Goal: Task Accomplishment & Management: Complete application form

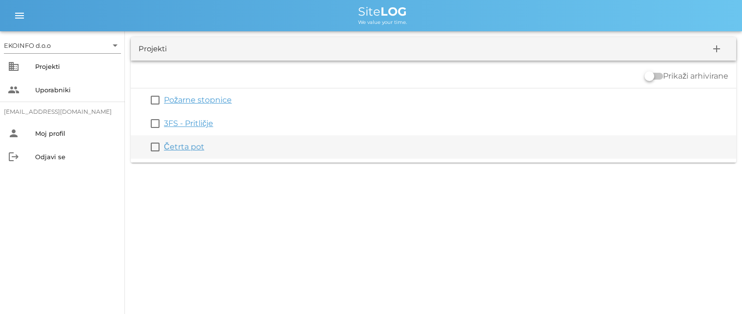
click at [182, 147] on link "Četrta pot" at bounding box center [184, 146] width 40 height 9
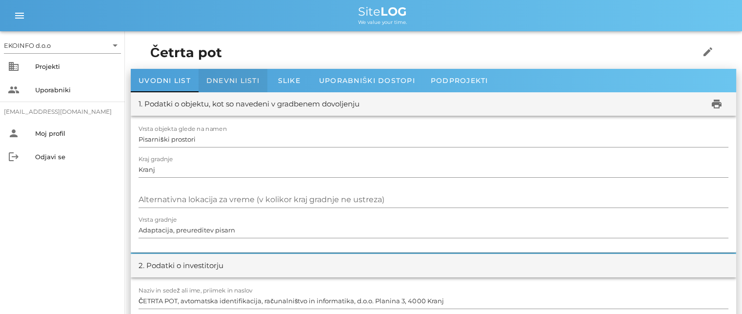
click at [230, 79] on span "Dnevni listi" at bounding box center [232, 80] width 53 height 9
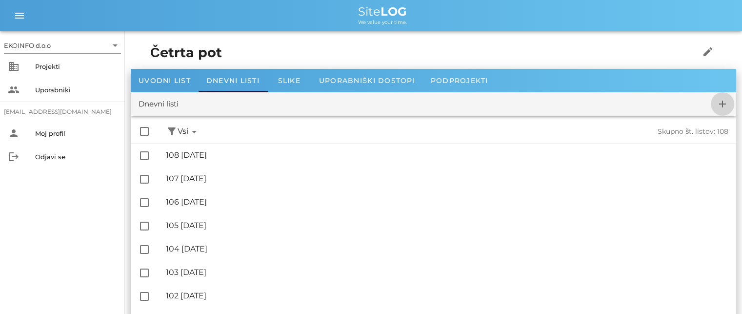
click at [723, 104] on icon "add" at bounding box center [723, 104] width 12 height 12
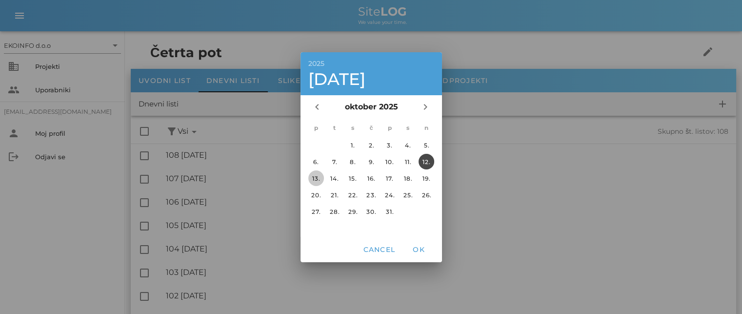
click at [320, 180] on div "13." at bounding box center [316, 177] width 16 height 7
click at [420, 249] on span "OK" at bounding box center [418, 249] width 23 height 9
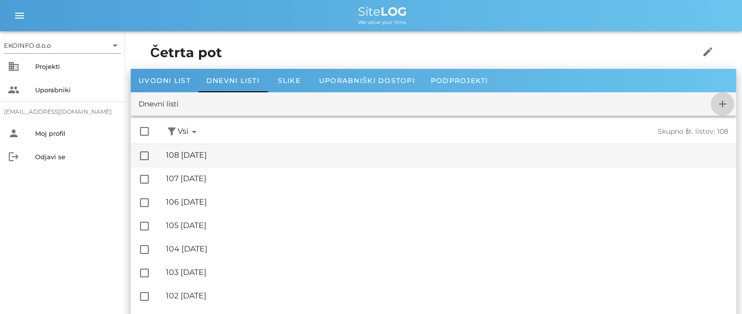
checkbox input "false"
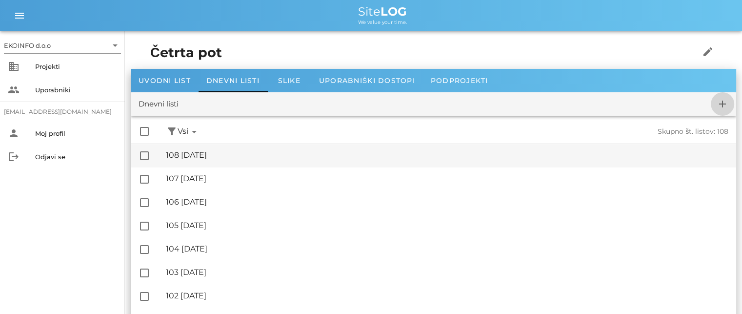
checkbox input "false"
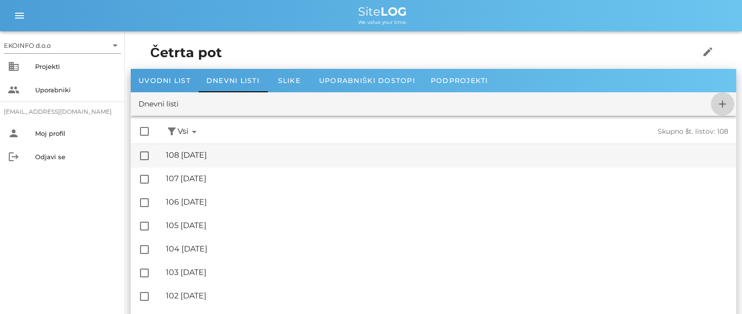
checkbox input "false"
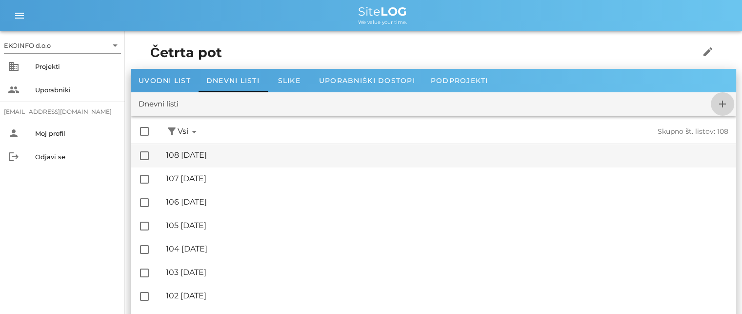
checkbox input "false"
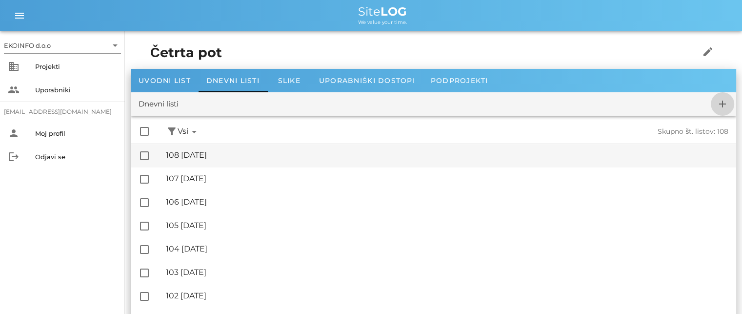
checkbox input "false"
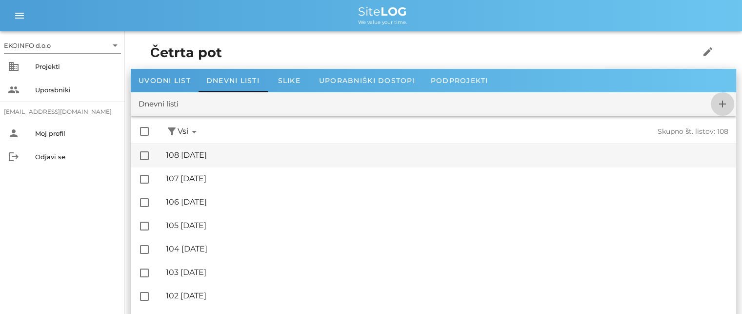
checkbox input "false"
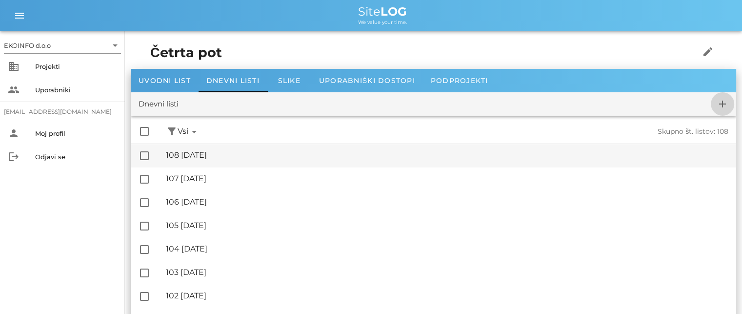
checkbox input "false"
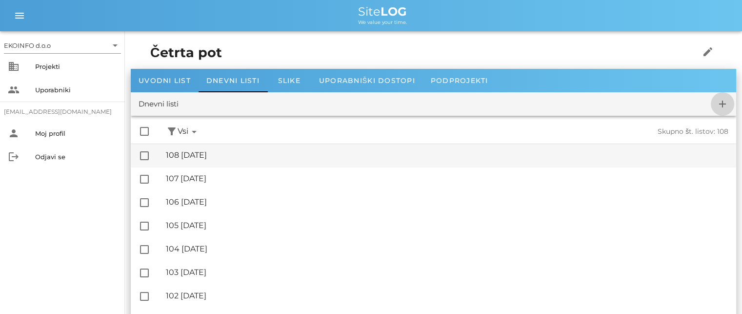
checkbox input "false"
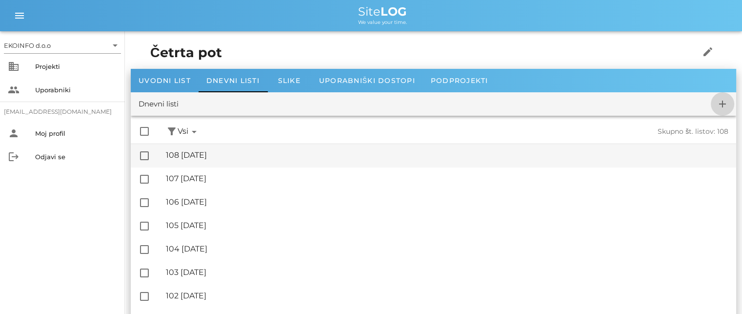
checkbox input "false"
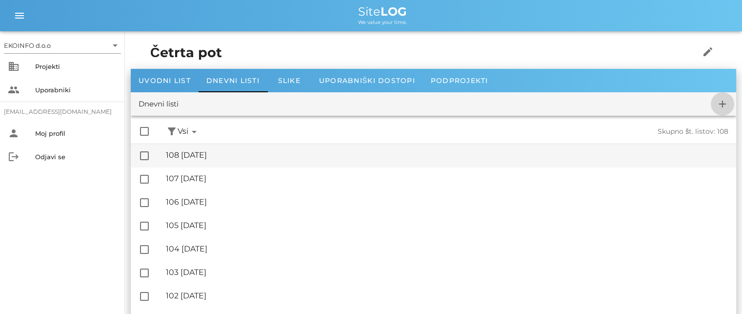
checkbox input "false"
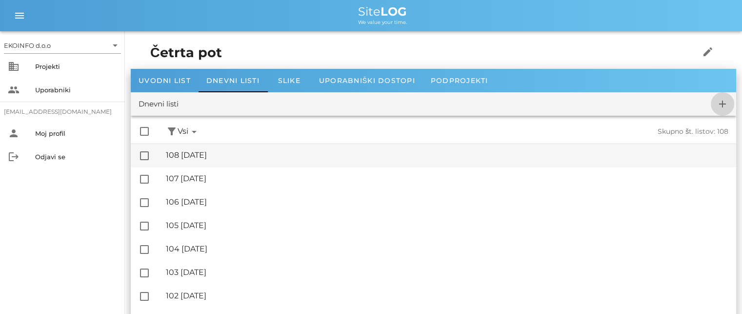
checkbox input "false"
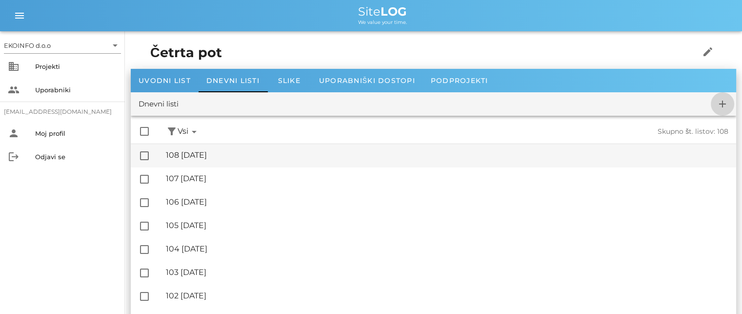
checkbox input "false"
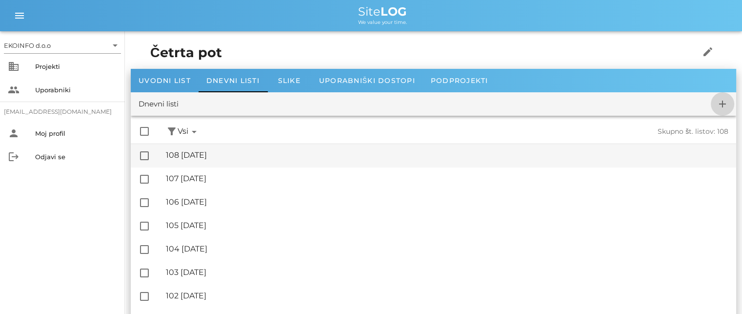
checkbox input "false"
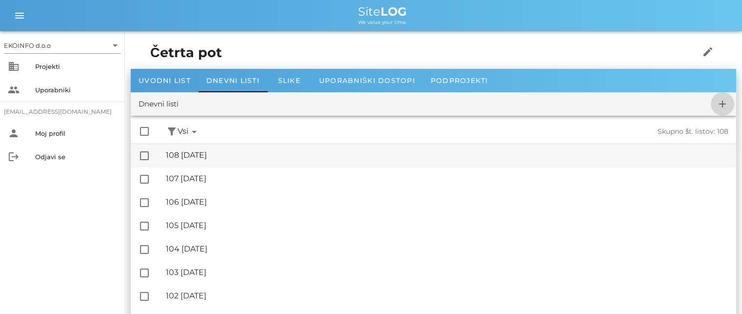
checkbox input "false"
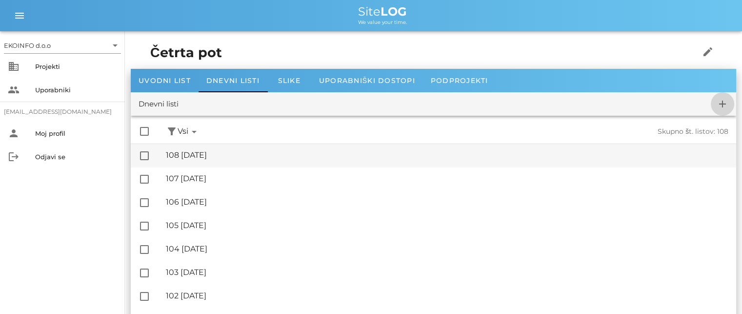
checkbox input "false"
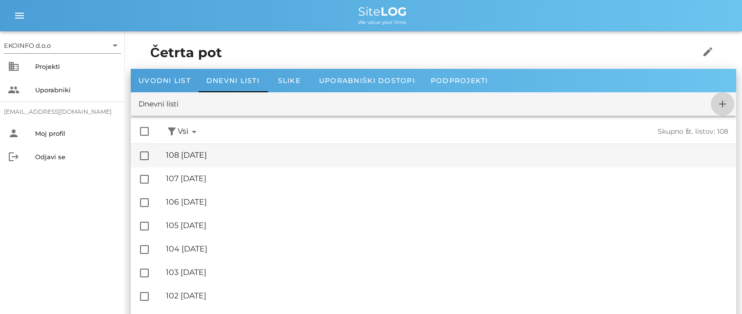
checkbox input "false"
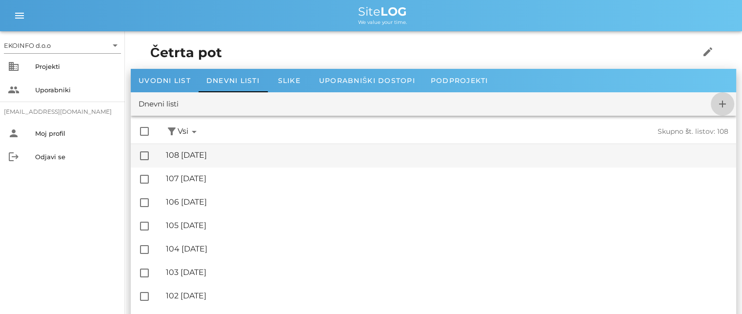
checkbox input "false"
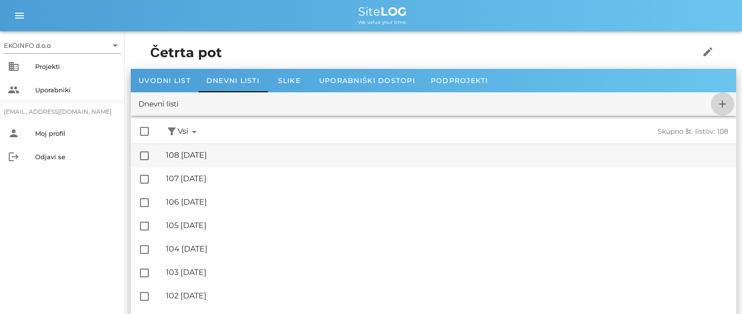
checkbox input "false"
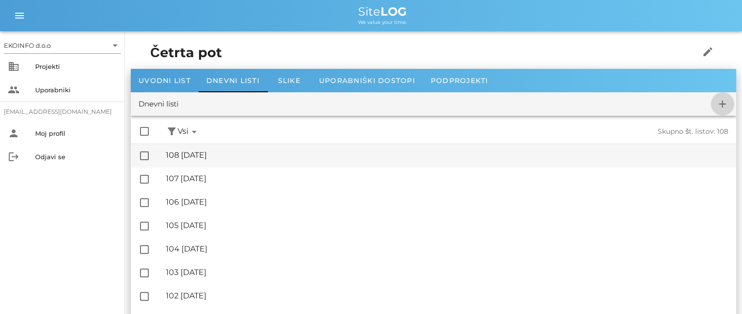
checkbox input "false"
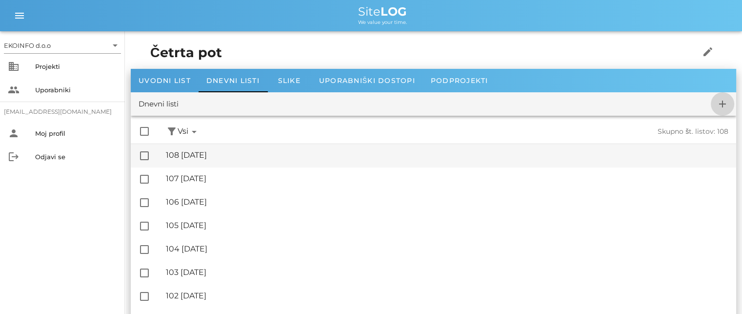
checkbox input "false"
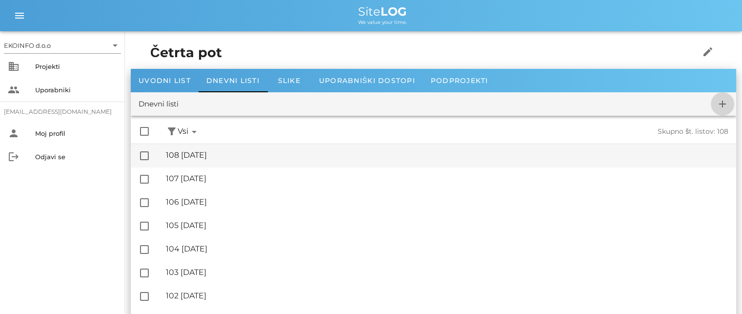
checkbox input "false"
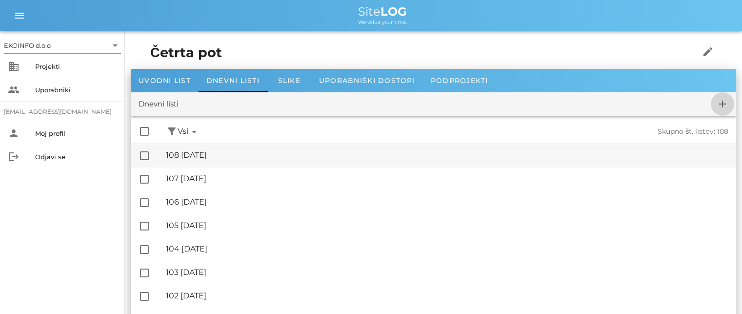
checkbox input "false"
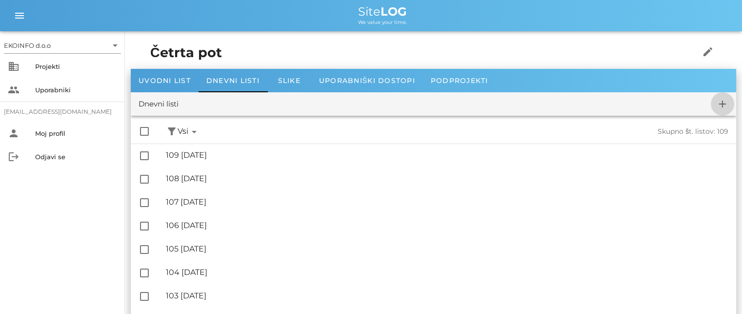
click at [722, 103] on icon "add" at bounding box center [723, 104] width 12 height 12
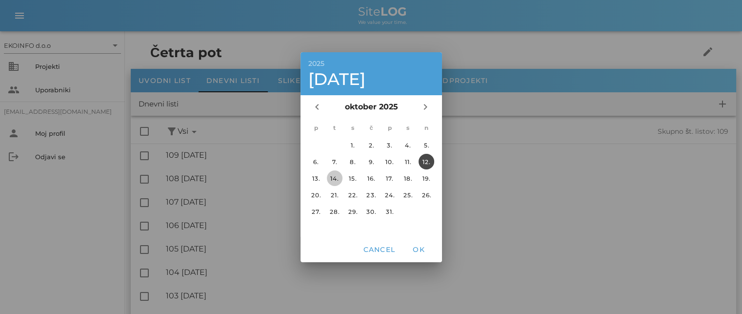
click at [331, 177] on div "14." at bounding box center [334, 177] width 16 height 7
click at [414, 247] on span "OK" at bounding box center [418, 249] width 23 height 9
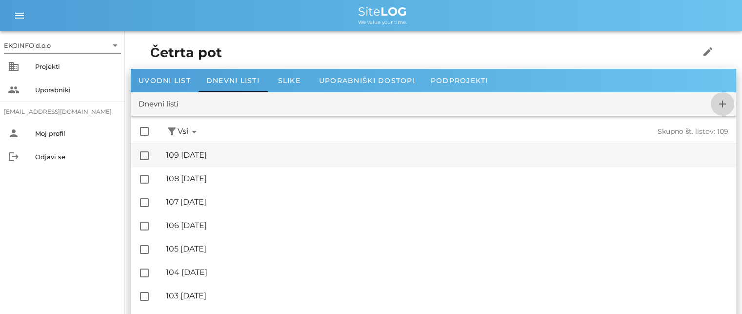
checkbox input "false"
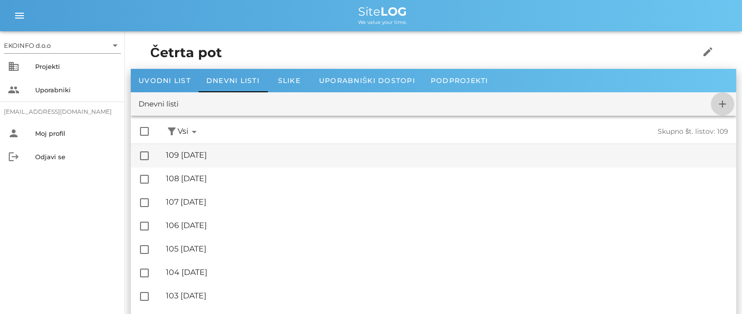
checkbox input "false"
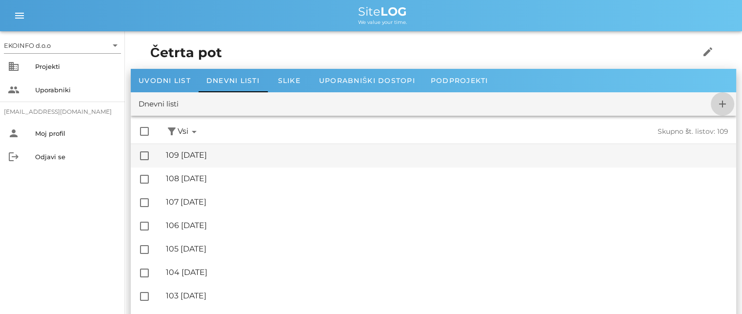
checkbox input "false"
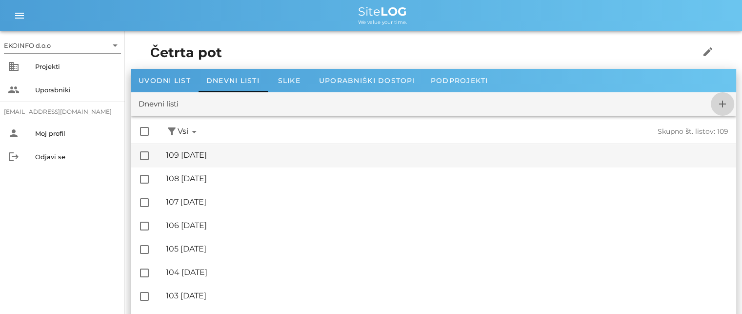
checkbox input "false"
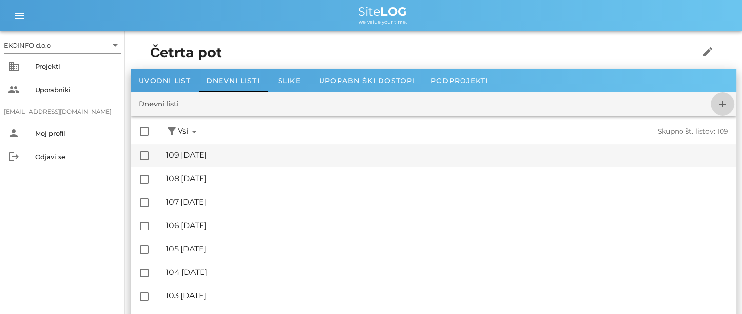
checkbox input "false"
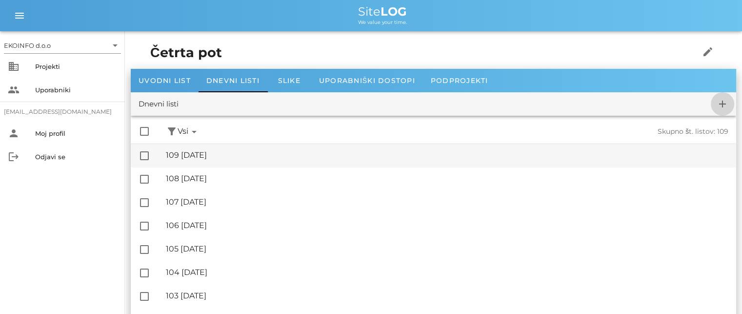
checkbox input "false"
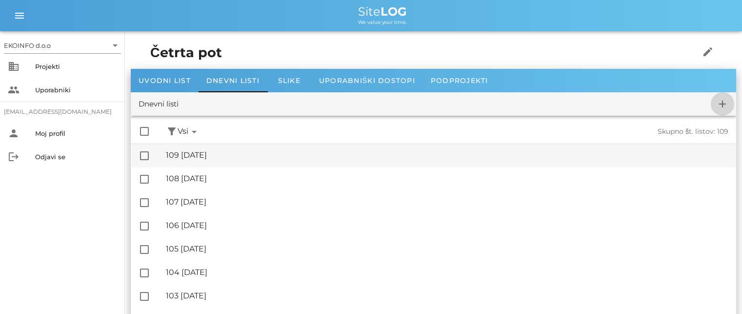
checkbox input "false"
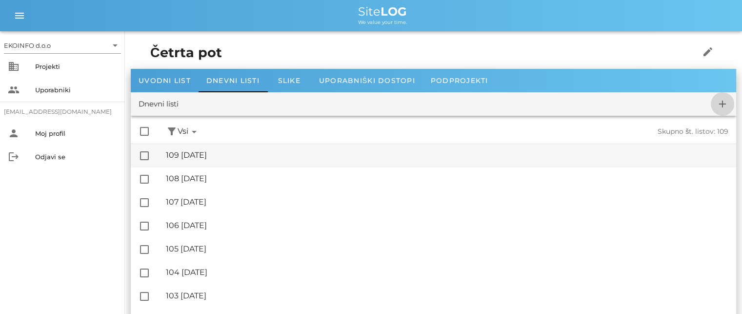
checkbox input "false"
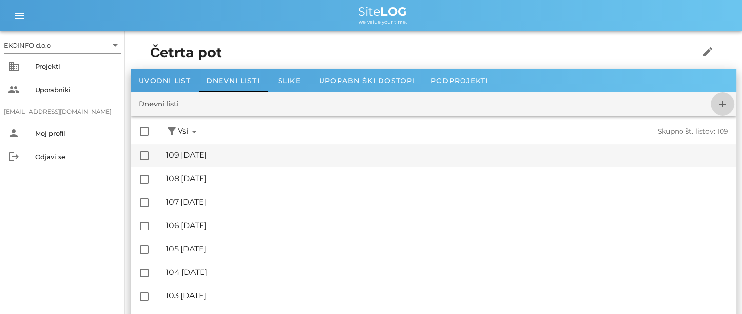
checkbox input "false"
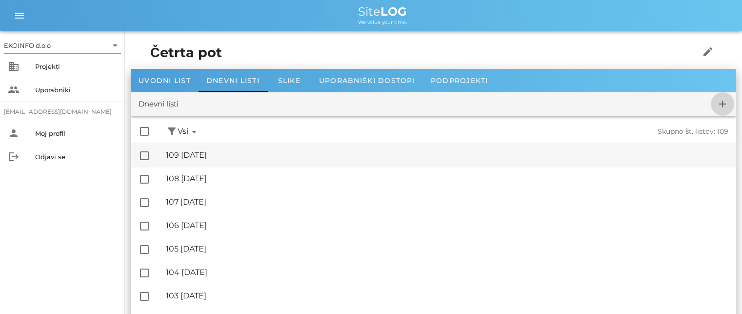
checkbox input "false"
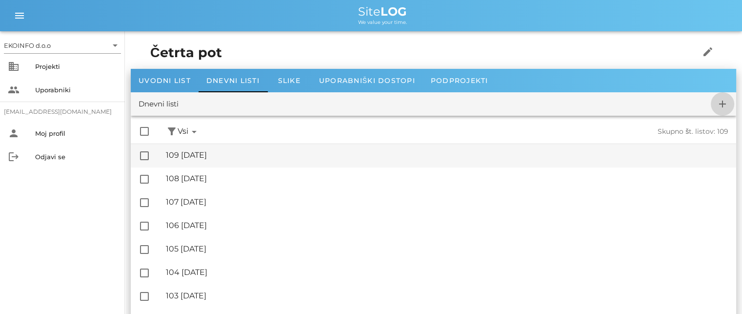
checkbox input "false"
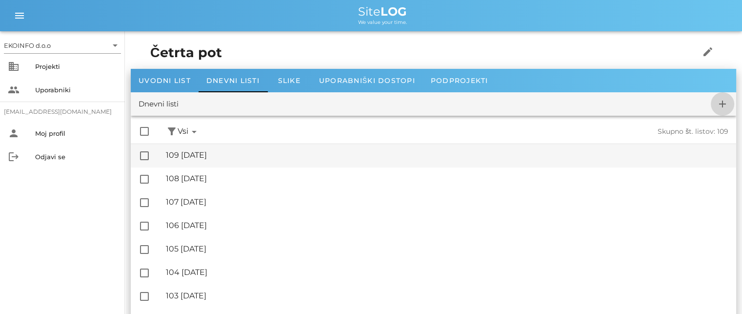
checkbox input "false"
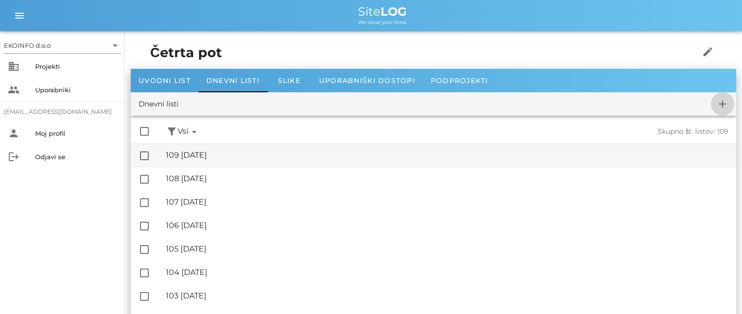
checkbox input "false"
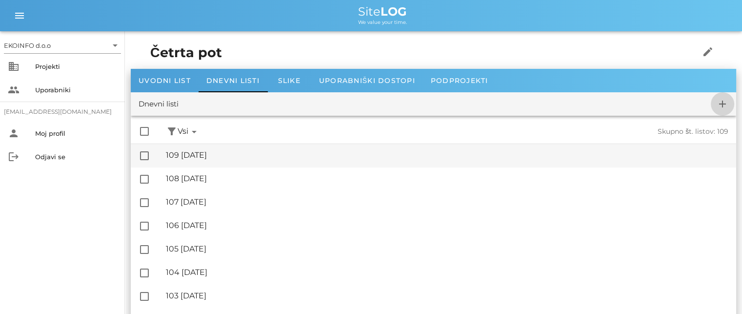
checkbox input "false"
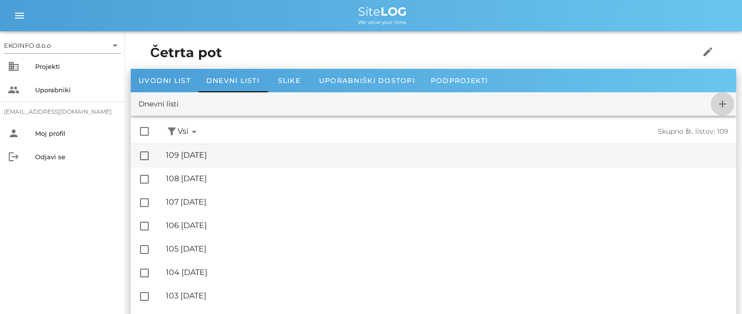
checkbox input "false"
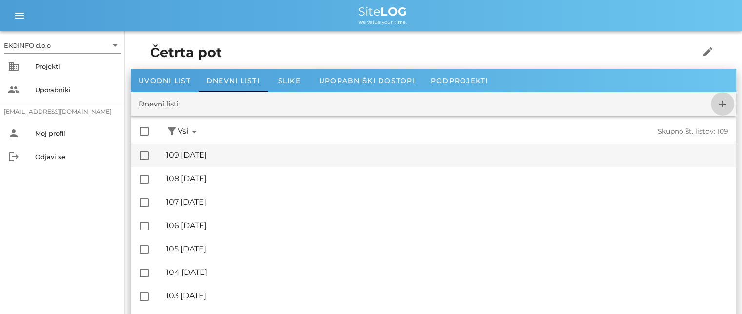
checkbox input "false"
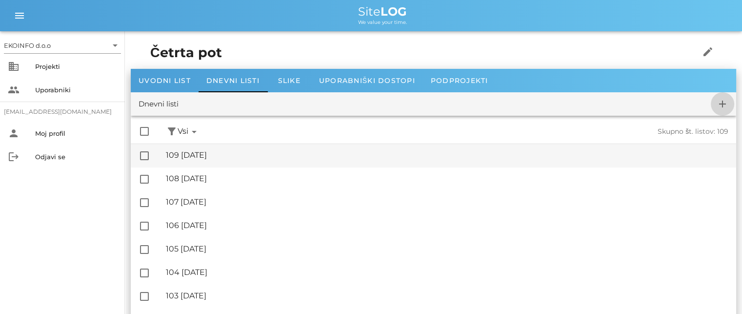
checkbox input "false"
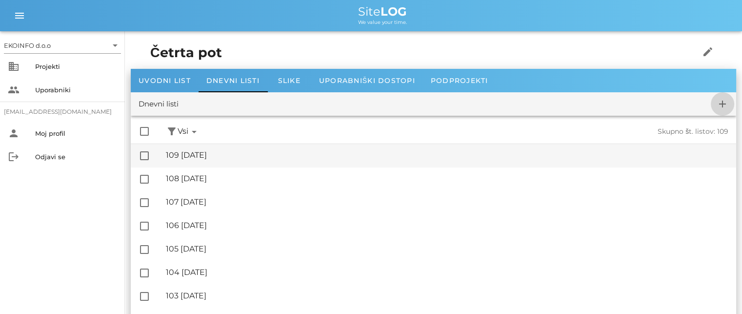
checkbox input "false"
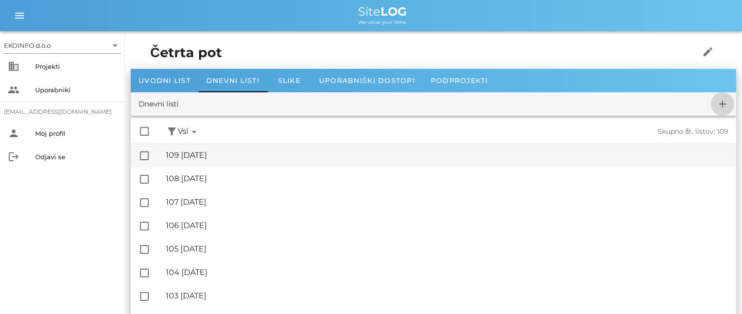
checkbox input "false"
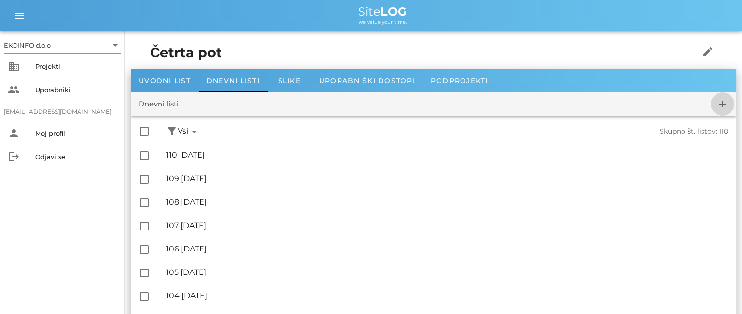
click at [723, 104] on icon "add" at bounding box center [723, 104] width 12 height 12
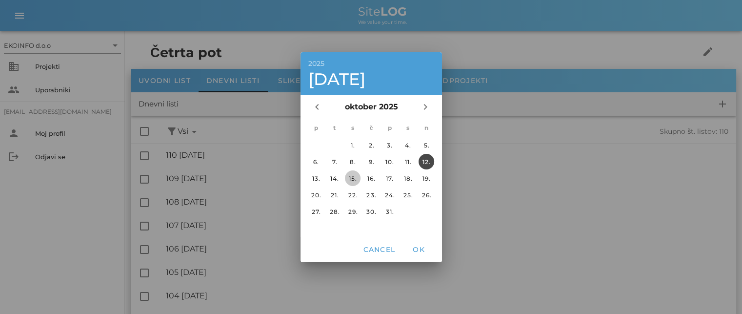
click at [350, 175] on div "15." at bounding box center [353, 177] width 16 height 7
click at [420, 247] on span "OK" at bounding box center [418, 249] width 23 height 9
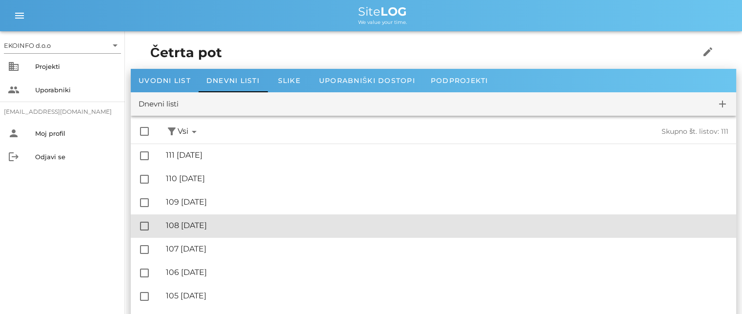
click at [209, 221] on div "🔏 108 [DATE]" at bounding box center [447, 225] width 563 height 9
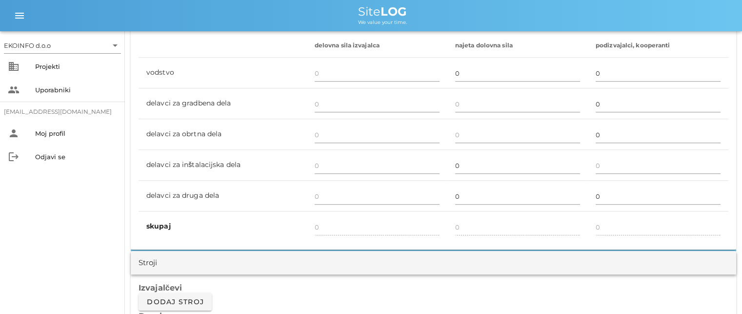
scroll to position [585, 0]
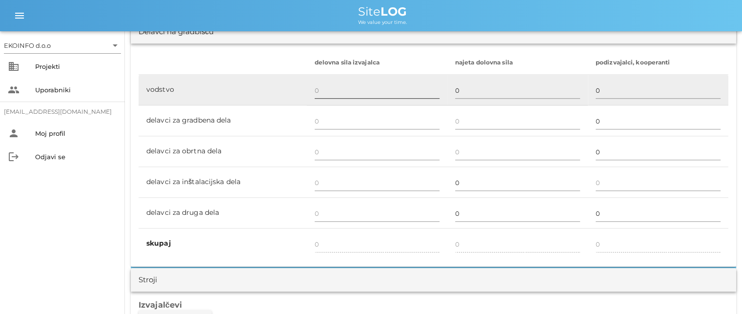
click at [317, 89] on input "text" at bounding box center [377, 90] width 125 height 16
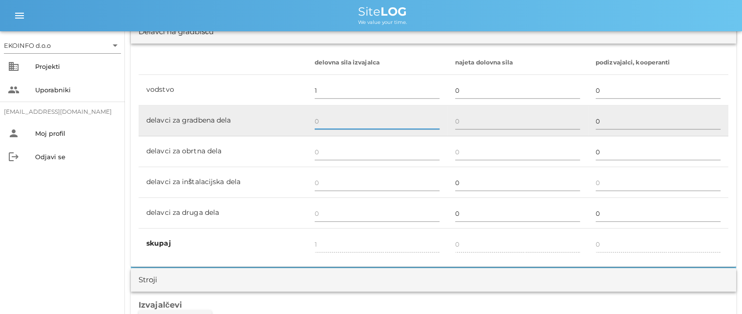
click at [316, 121] on input "text" at bounding box center [377, 121] width 125 height 16
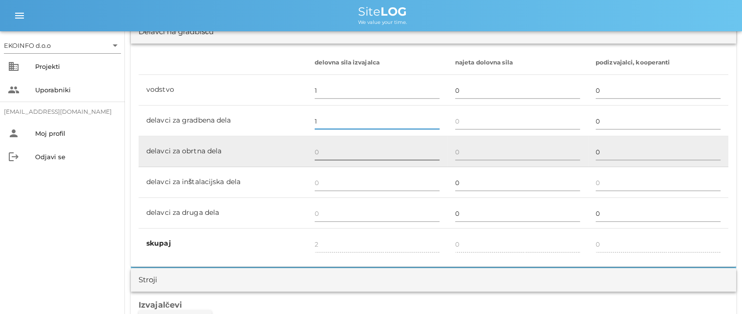
click at [318, 152] on input "text" at bounding box center [377, 152] width 125 height 16
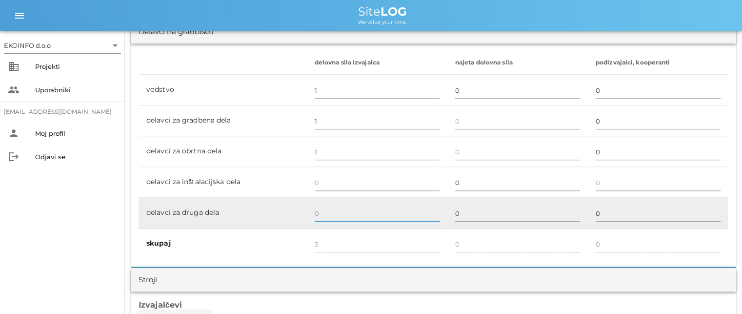
click at [320, 214] on input "text" at bounding box center [377, 213] width 125 height 16
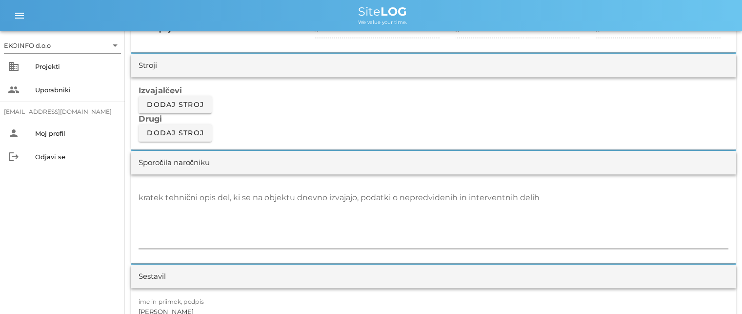
scroll to position [829, 0]
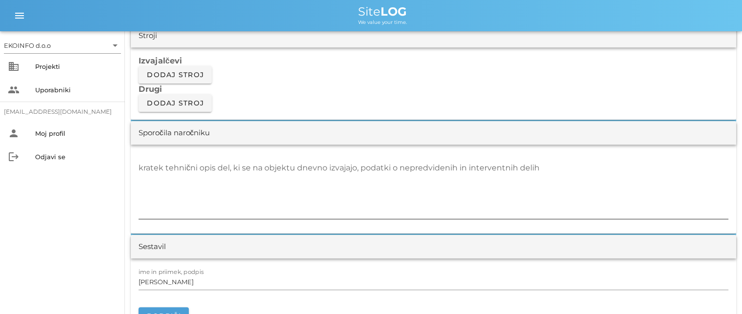
click at [155, 162] on div "kratek tehnični opis del, ki se na objektu dnevno izvajajo, podatki o nepredvid…" at bounding box center [434, 189] width 590 height 59
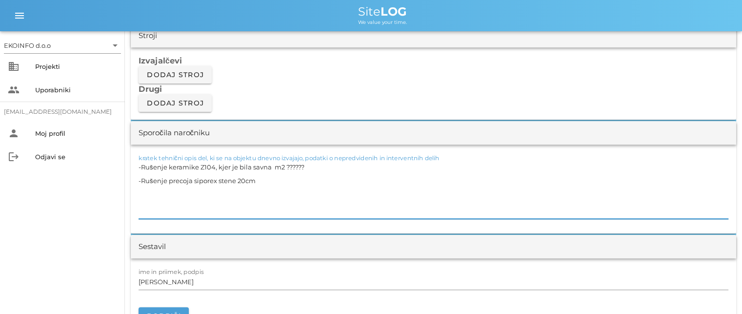
click at [182, 179] on textarea "-Rušenje keramike Z104, kjer je bila savna m2 ?????? -Rušenje precoja siporex s…" at bounding box center [434, 189] width 590 height 59
click at [260, 177] on textarea "-Rušenje keramike Z104, kjer je bila savna m2 ?????? -Rušenje preboja siporex s…" at bounding box center [434, 189] width 590 height 59
click at [377, 179] on textarea "-Rušenje keramike Z104, kjer je bila savna m2 ?????? -Rušenje preboja siporex s…" at bounding box center [434, 189] width 590 height 59
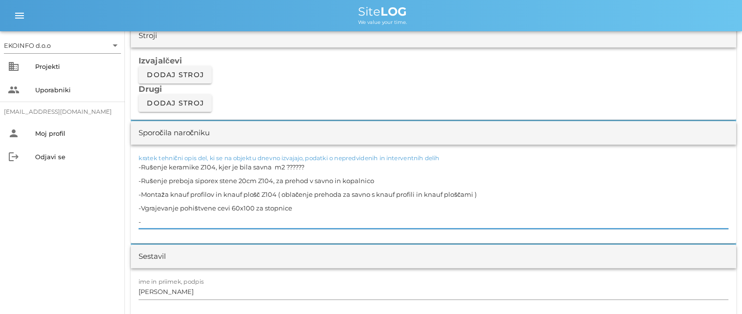
click at [160, 217] on textarea "-Rušenje keramike Z104, kjer je bila savna m2 ?????? -Rušenje preboja siporex s…" at bounding box center [434, 194] width 590 height 68
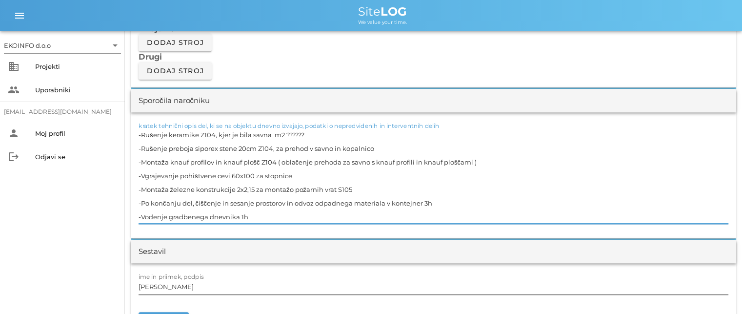
scroll to position [878, 0]
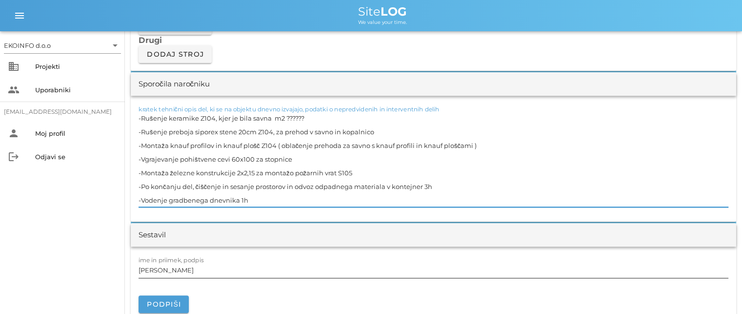
click at [191, 271] on input "[PERSON_NAME]" at bounding box center [434, 270] width 590 height 16
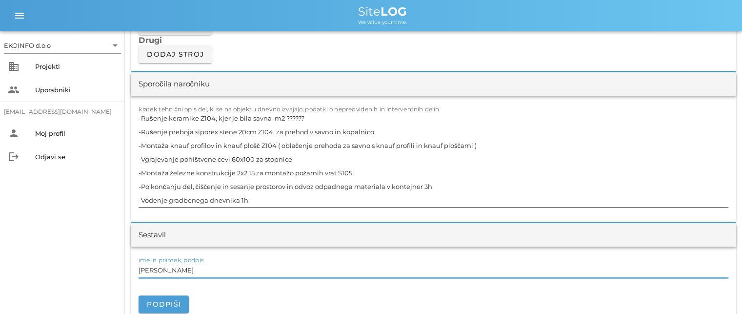
click at [377, 129] on textarea "-Rušenje keramike Z104, kjer je bila savna m2 ?????? -Rušenje preboja siporex s…" at bounding box center [434, 159] width 590 height 96
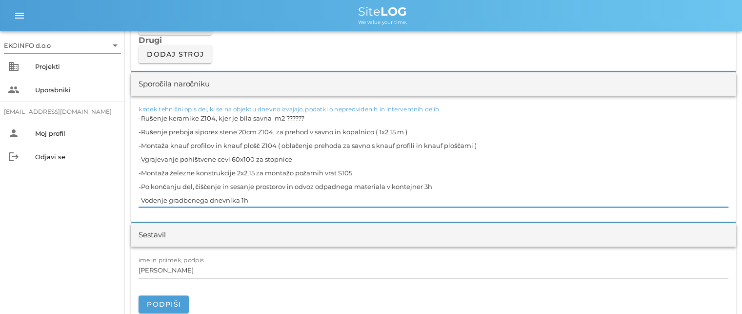
click at [385, 185] on textarea "-Rušenje keramike Z104, kjer je bila savna m2 ?????? -Rušenje preboja siporex s…" at bounding box center [434, 159] width 590 height 96
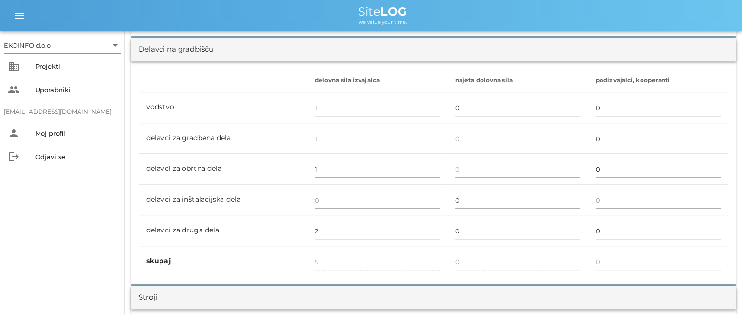
scroll to position [585, 0]
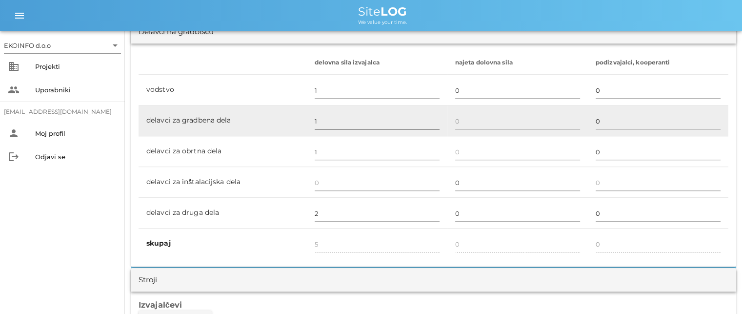
click at [316, 124] on input "1" at bounding box center [377, 121] width 125 height 16
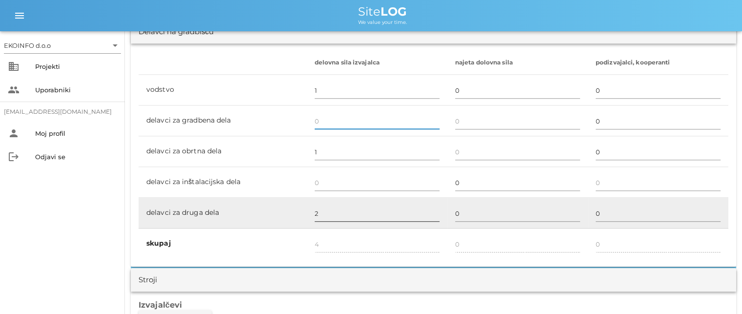
click at [321, 215] on input "2" at bounding box center [377, 213] width 125 height 16
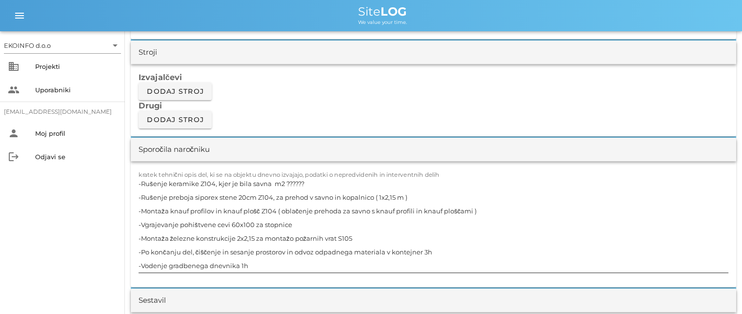
scroll to position [829, 0]
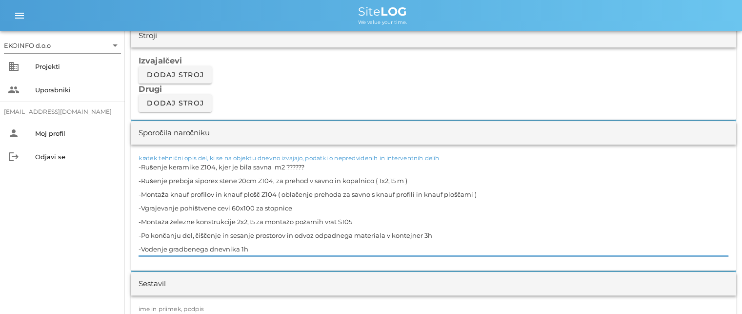
drag, startPoint x: 269, startPoint y: 165, endPoint x: 142, endPoint y: 170, distance: 127.0
click at [142, 170] on textarea "-Rušenje keramike Z104, kjer je bila savna m2 ?????? -Rušenje preboja siporex s…" at bounding box center [434, 208] width 590 height 96
drag, startPoint x: 407, startPoint y: 179, endPoint x: 141, endPoint y: 180, distance: 265.9
click at [141, 180] on textarea "-Rušenje keramike Z104, kjer je bila savna m2 ?????? -Rušenje preboja siporex s…" at bounding box center [434, 208] width 590 height 96
drag, startPoint x: 476, startPoint y: 193, endPoint x: 141, endPoint y: 193, distance: 335.6
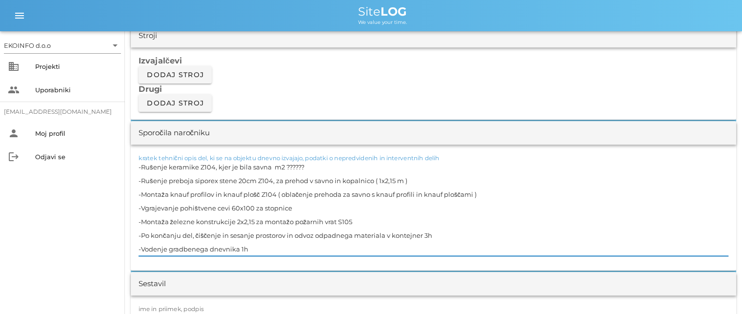
click at [141, 193] on textarea "-Rušenje keramike Z104, kjer je bila savna m2 ?????? -Rušenje preboja siporex s…" at bounding box center [434, 208] width 590 height 96
drag, startPoint x: 292, startPoint y: 208, endPoint x: 142, endPoint y: 209, distance: 149.3
click at [142, 209] on textarea "-Rušenje keramike Z104, kjer je bila savna m2 ?????? -Rušenje preboja siporex s…" at bounding box center [434, 208] width 590 height 96
drag, startPoint x: 351, startPoint y: 219, endPoint x: 141, endPoint y: 220, distance: 210.3
click at [141, 220] on textarea "-Rušenje keramike Z104, kjer je bila savna m2 ?????? -Rušenje preboja siporex s…" at bounding box center [434, 208] width 590 height 96
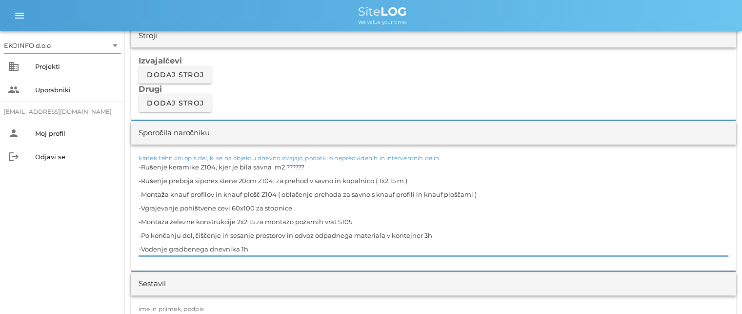
drag, startPoint x: 422, startPoint y: 234, endPoint x: 141, endPoint y: 232, distance: 281.0
click at [141, 232] on textarea "-Rušenje keramike Z104, kjer je bila savna m2 ?????? -Rušenje preboja siporex s…" at bounding box center [434, 208] width 590 height 96
drag, startPoint x: 238, startPoint y: 247, endPoint x: 141, endPoint y: 247, distance: 96.6
click at [141, 247] on textarea "-Rušenje keramike Z104, kjer je bila savna m2 ?????? -Rušenje preboja siporex s…" at bounding box center [434, 208] width 590 height 96
drag, startPoint x: 168, startPoint y: 221, endPoint x: 141, endPoint y: 219, distance: 26.9
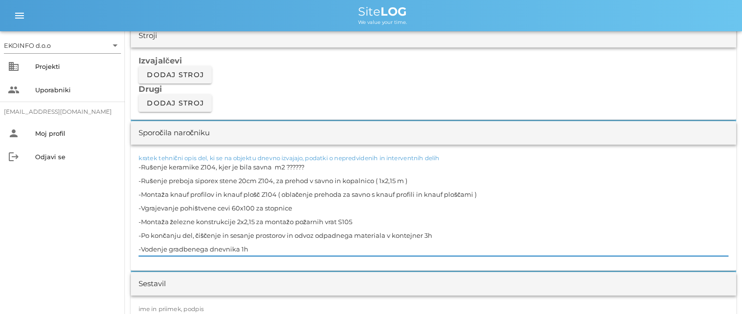
click at [141, 219] on textarea "-Rušenje keramike Z104, kjer je bila savna m2 ?????? -Rušenje preboja siporex s…" at bounding box center [434, 208] width 590 height 96
click at [266, 245] on textarea "-Rušenje keramike Z104, kjer je bila savna m2 ?????? -Rušenje preboja siporex s…" at bounding box center [434, 208] width 590 height 96
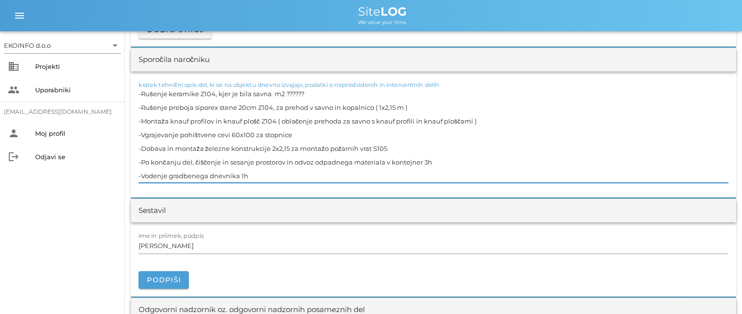
scroll to position [927, 0]
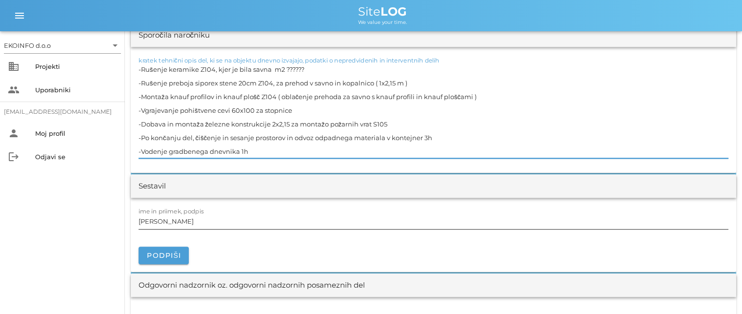
click at [182, 216] on input "[PERSON_NAME]" at bounding box center [434, 221] width 590 height 16
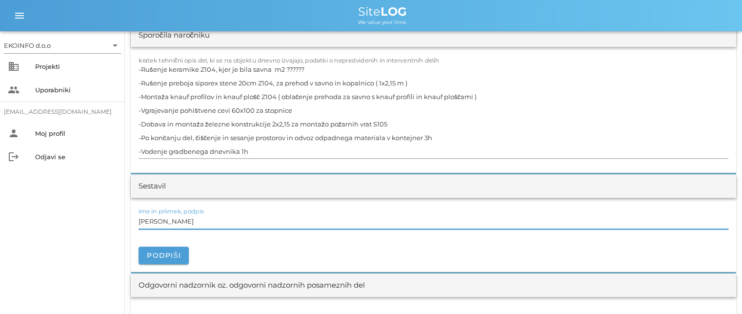
click at [182, 221] on input "[PERSON_NAME]" at bounding box center [434, 221] width 590 height 16
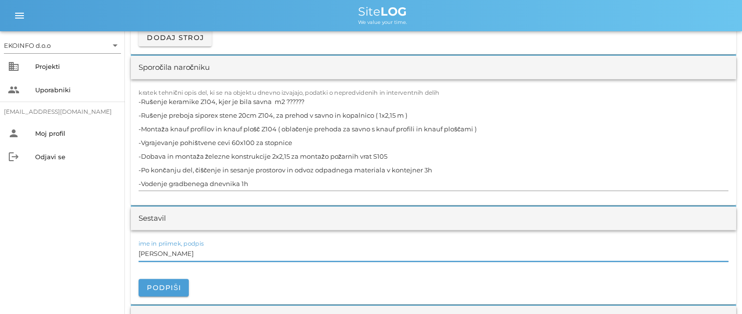
scroll to position [878, 0]
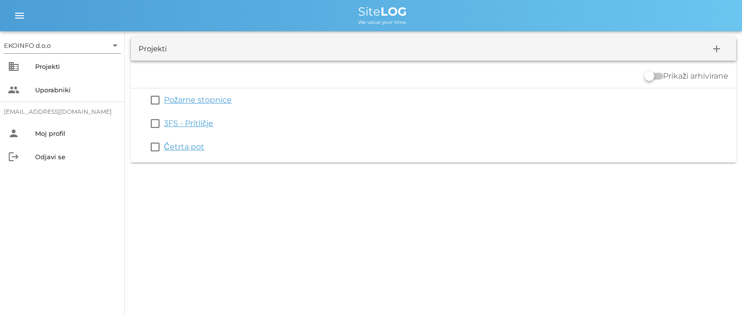
click at [197, 127] on link "3FS - Pritličje" at bounding box center [188, 123] width 49 height 9
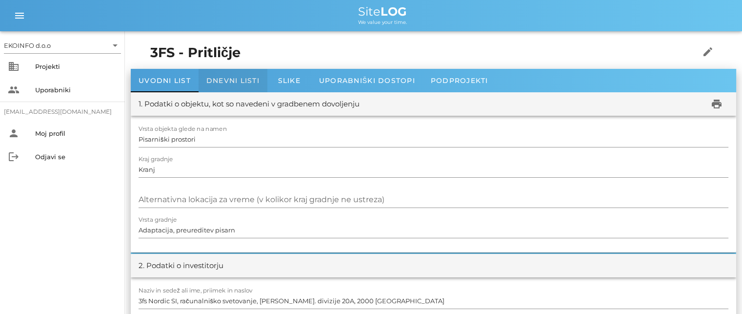
click at [225, 81] on span "Dnevni listi" at bounding box center [232, 80] width 53 height 9
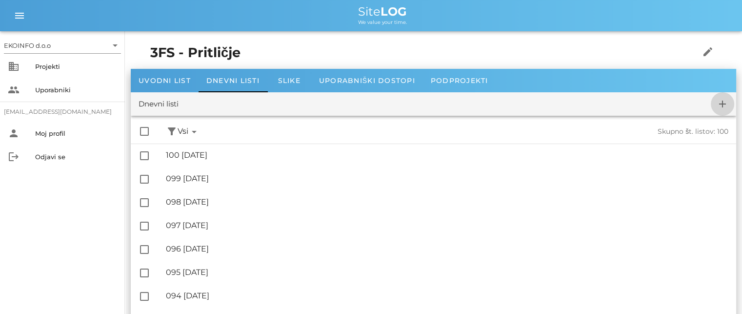
click at [721, 103] on icon "add" at bounding box center [723, 104] width 12 height 12
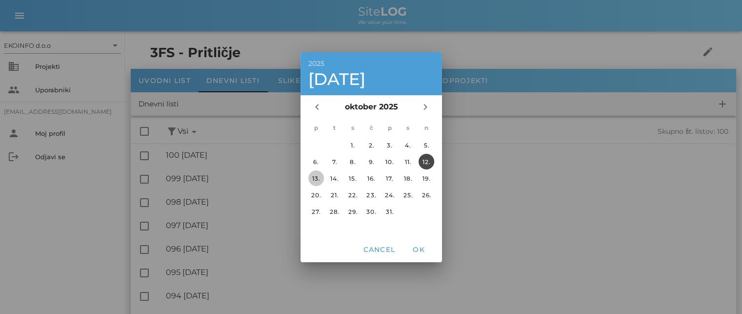
click at [315, 177] on div "13." at bounding box center [316, 177] width 16 height 7
click at [420, 249] on span "OK" at bounding box center [418, 249] width 23 height 9
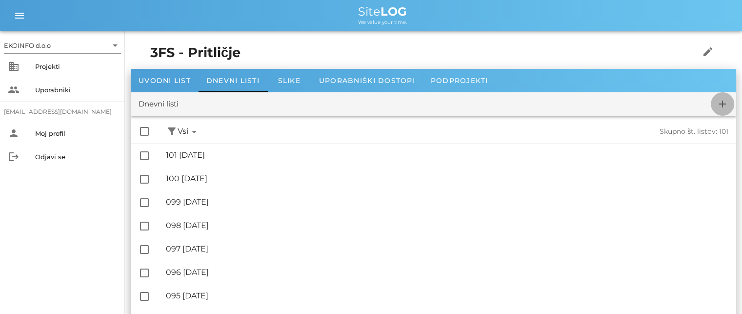
click at [724, 103] on icon "add" at bounding box center [723, 104] width 12 height 12
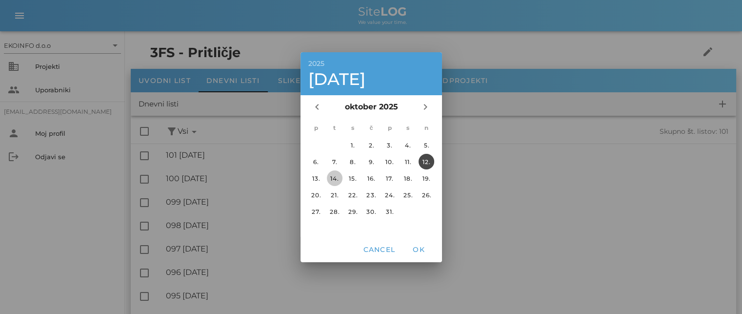
click at [335, 178] on div "14." at bounding box center [334, 177] width 16 height 7
click at [415, 249] on span "OK" at bounding box center [418, 249] width 23 height 9
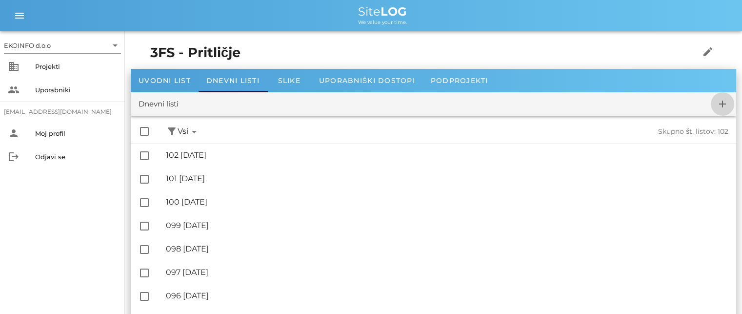
click at [724, 101] on icon "add" at bounding box center [723, 104] width 12 height 12
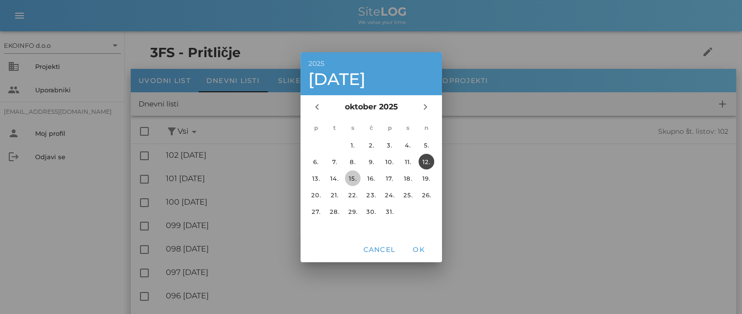
click at [349, 177] on div "15." at bounding box center [353, 177] width 16 height 7
click at [415, 247] on span "OK" at bounding box center [418, 249] width 23 height 9
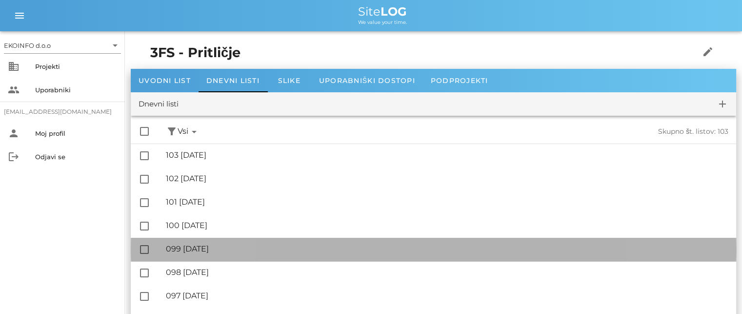
click at [204, 247] on div "🔏 099 [DATE]" at bounding box center [447, 248] width 563 height 9
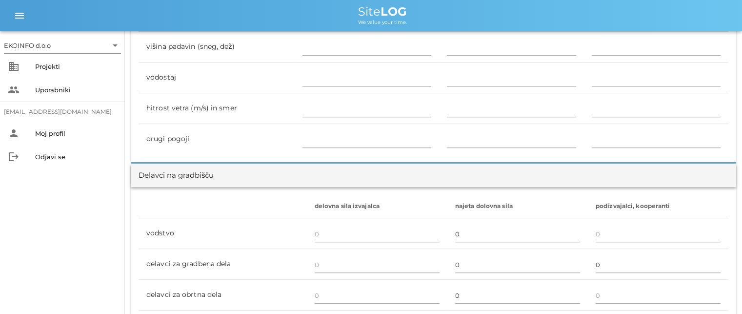
scroll to position [537, 0]
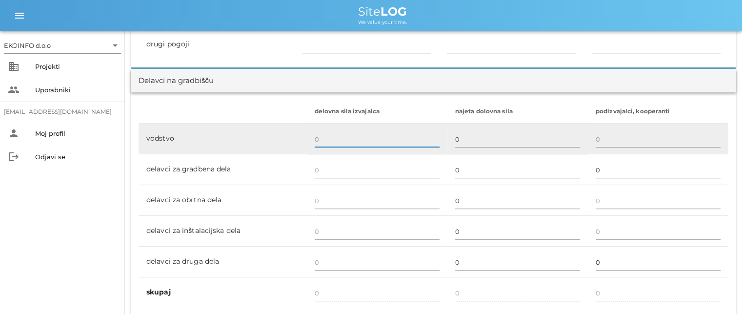
click at [319, 135] on input "text" at bounding box center [377, 139] width 125 height 16
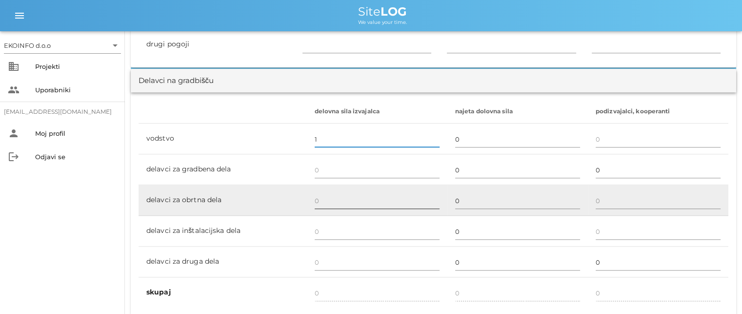
click at [318, 201] on input "text" at bounding box center [377, 201] width 125 height 16
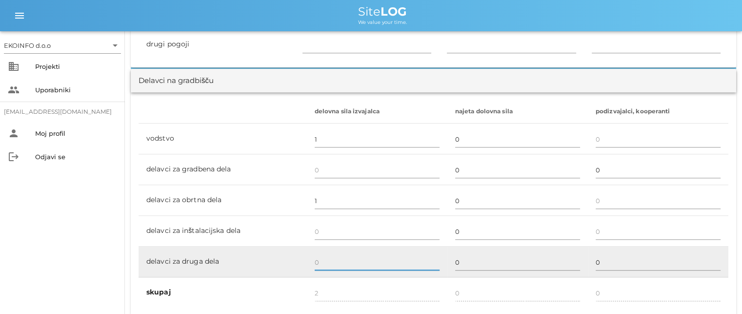
click at [322, 261] on input "text" at bounding box center [377, 262] width 125 height 16
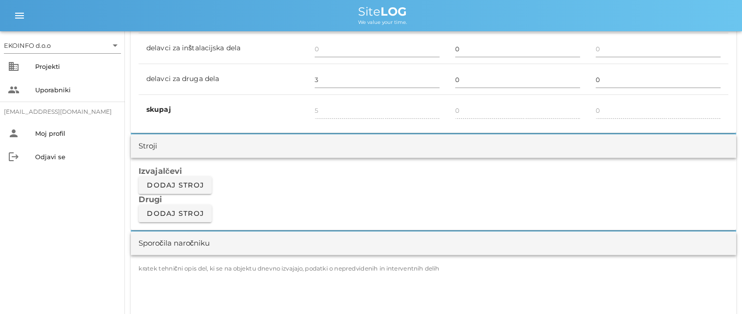
scroll to position [781, 0]
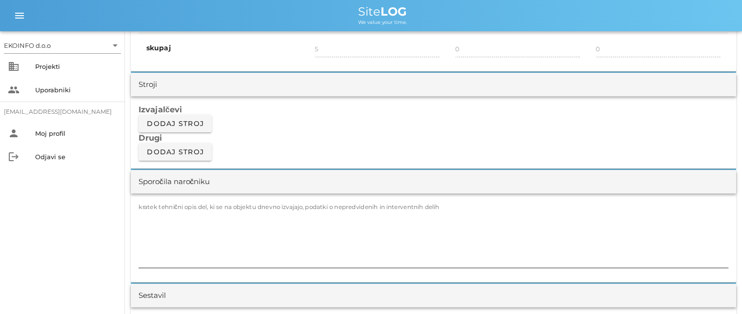
click at [146, 206] on label "kratek tehnični opis del, ki se na objektu dnevno izvajajo, podatki o nepredvid…" at bounding box center [289, 206] width 301 height 7
click at [146, 209] on textarea "kratek tehnični opis del, ki se na objektu dnevno izvajajo, podatki o nepredvid…" at bounding box center [434, 238] width 590 height 59
click at [143, 215] on textarea "kratek tehnični opis del, ki se na objektu dnevno izvajajo, podatki o nepredvid…" at bounding box center [434, 238] width 590 height 59
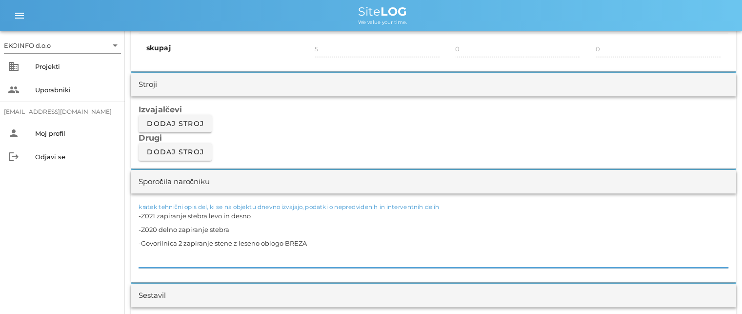
drag, startPoint x: 307, startPoint y: 241, endPoint x: 231, endPoint y: 245, distance: 76.7
click at [231, 245] on textarea "-Z021 zapiranje stebra levo in desno -Z020 delno zapiranje stebra -Govorilnica …" at bounding box center [434, 238] width 590 height 59
click at [232, 228] on textarea "-Z021 zapiranje stebra levo in desno -Z020 delno zapiranje stebra -Govorilnica …" at bounding box center [434, 238] width 590 height 59
paste textarea "z leseno oblogo BREZA"
click at [251, 213] on textarea "-Z021 zapiranje stebra levo in desno -Z020 delno zapiranje stebra z leseno oblo…" at bounding box center [434, 238] width 590 height 59
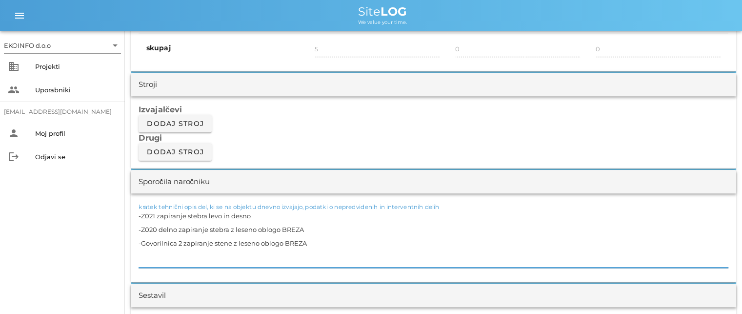
paste textarea "z leseno oblogo BREZA"
click at [314, 241] on textarea "-Z021 zapiranje stebra levo in desno z leseno oblogo BREZA -Z020 delno zapiranj…" at bounding box center [434, 238] width 590 height 59
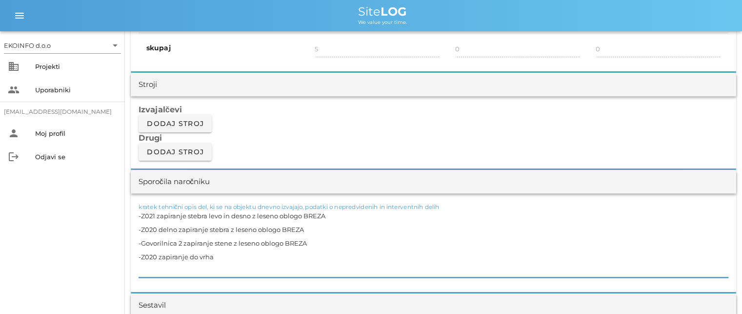
paste textarea "z leseno oblogo BREZA"
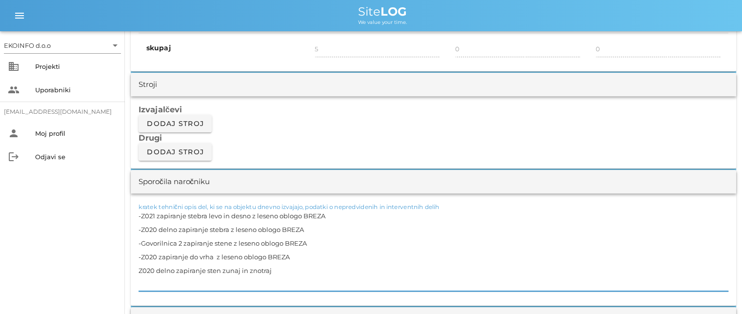
paste textarea "z leseno oblogo BREZA"
click at [398, 269] on textarea "-Z021 zapiranje stebra levo in desno z leseno oblogo BREZA -Z020 delno zapiranj…" at bounding box center [434, 250] width 590 height 82
click at [140, 279] on textarea "-Z021 zapiranje stebra levo in desno z leseno oblogo BREZA -Z020 delno zapiranj…" at bounding box center [434, 250] width 590 height 82
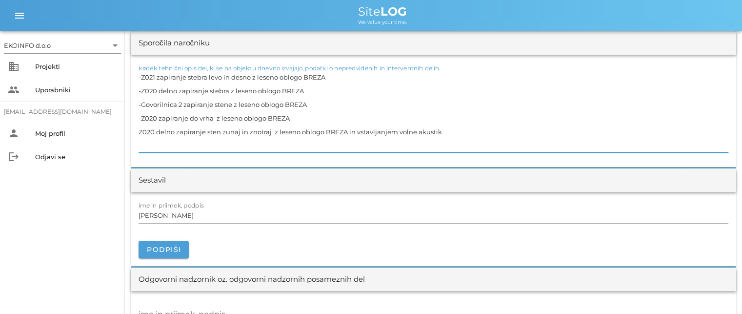
scroll to position [927, 0]
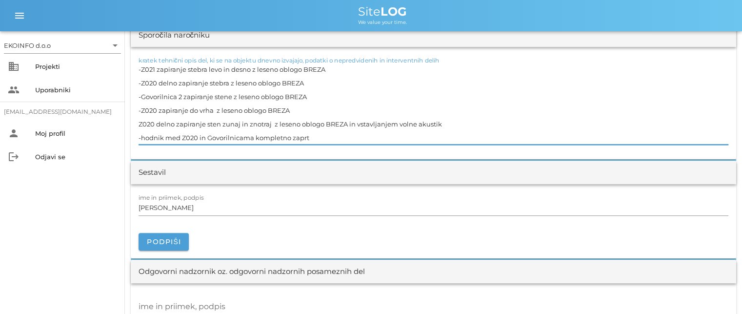
paste textarea "z leseno oblogo BREZA"
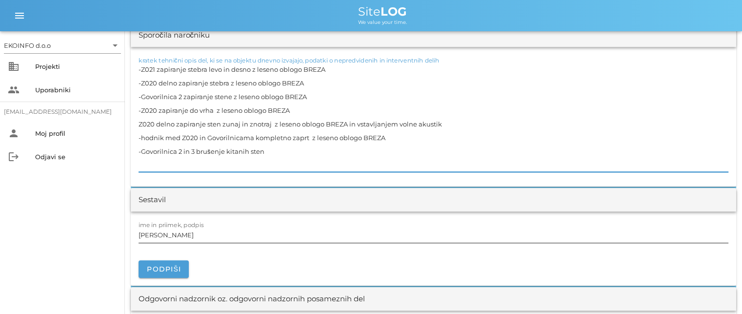
click at [182, 235] on input "[PERSON_NAME]" at bounding box center [434, 235] width 590 height 16
